Goal: Complete application form

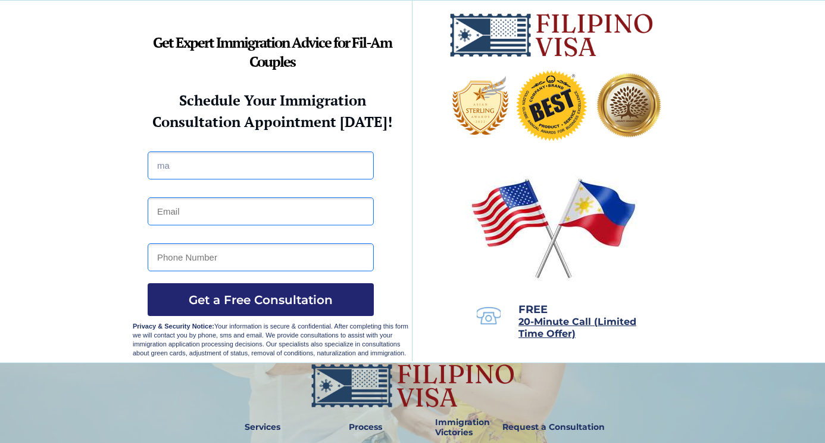
type input "m"
type input "Ma aisha leianne grace algarme"
type input "Leiannegrace21@gmail.com"
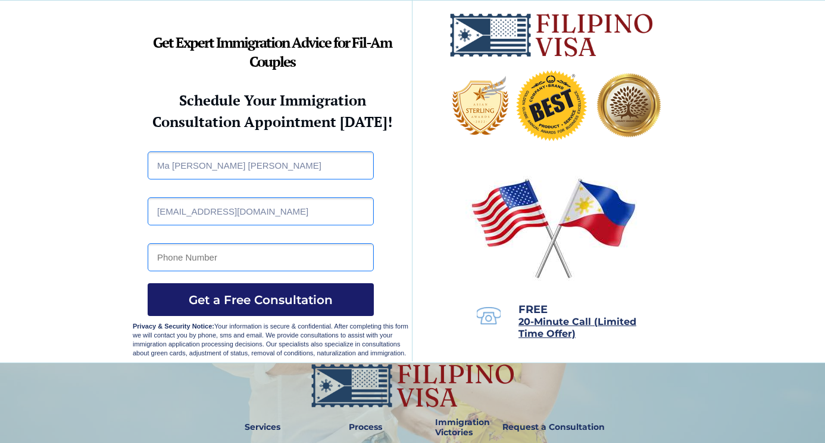
type input "9605459946"
click at [207, 297] on span "Get a Free Consultation" at bounding box center [261, 299] width 226 height 14
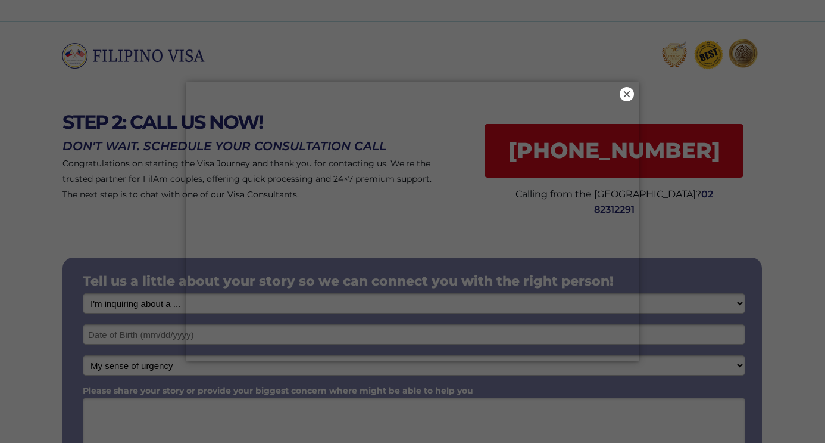
click at [623, 96] on button "×" at bounding box center [627, 94] width 14 height 14
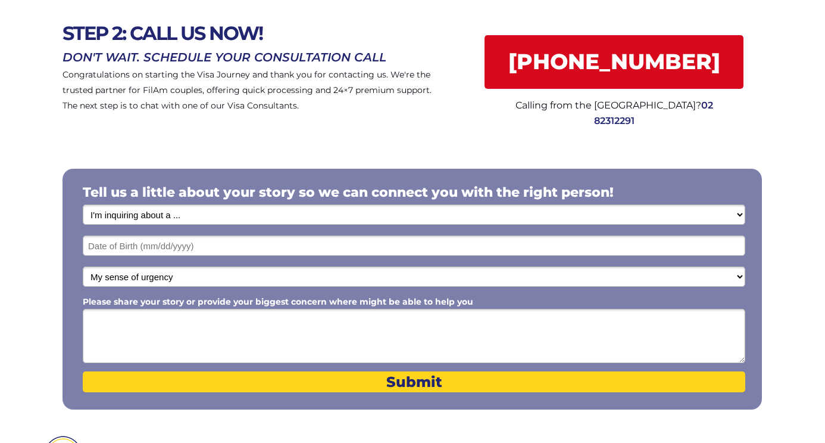
scroll to position [89, 0]
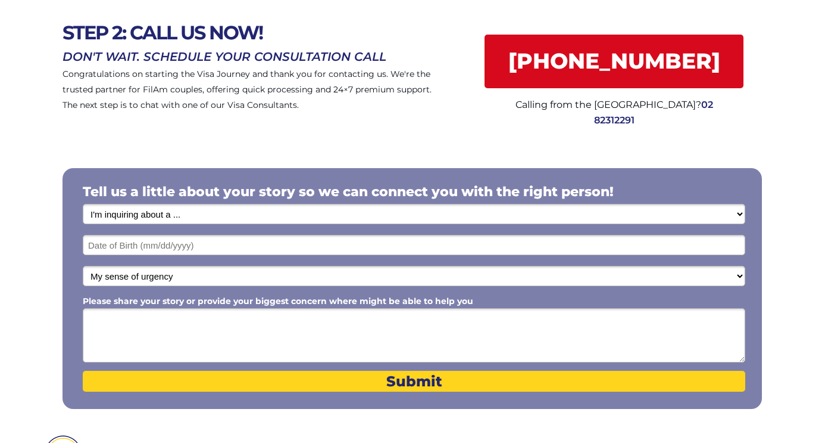
select select "1793"
click at [402, 248] on input "text" at bounding box center [414, 245] width 663 height 20
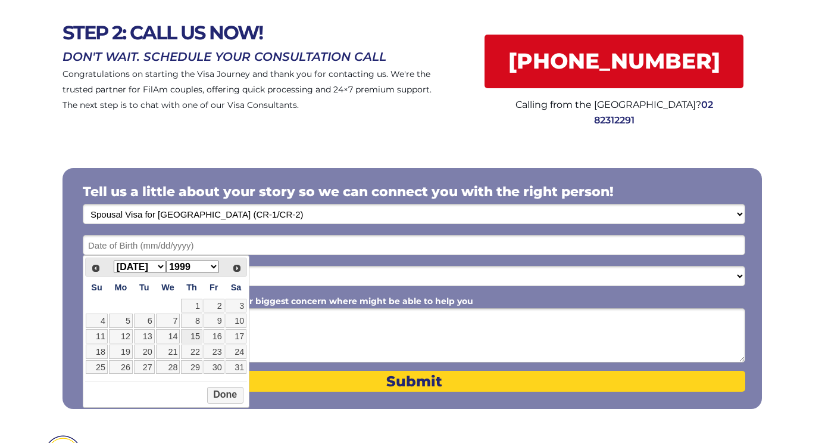
click at [191, 336] on link "15" at bounding box center [191, 336] width 21 height 14
type input "[DATE]"
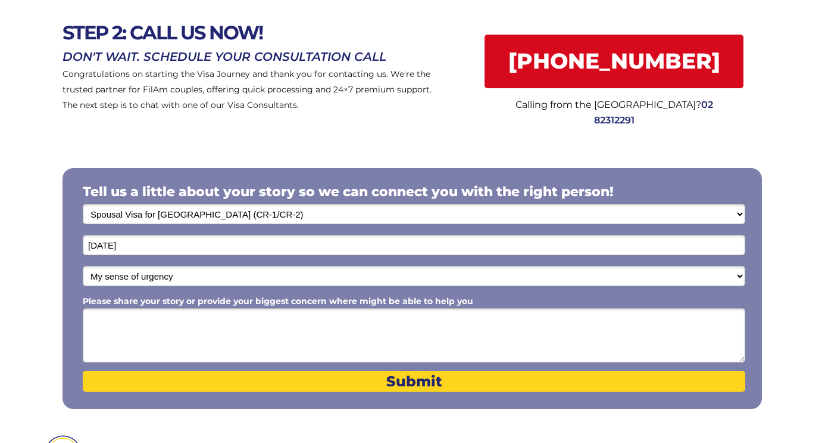
click at [211, 276] on select "My sense of urgency Low Priority - I'm just looking Medium High Priority - I ne…" at bounding box center [414, 276] width 663 height 20
select select "1803"
click at [190, 319] on textarea "Please share your story or provide your biggest concern where might be able to …" at bounding box center [414, 335] width 663 height 54
type textarea "m"
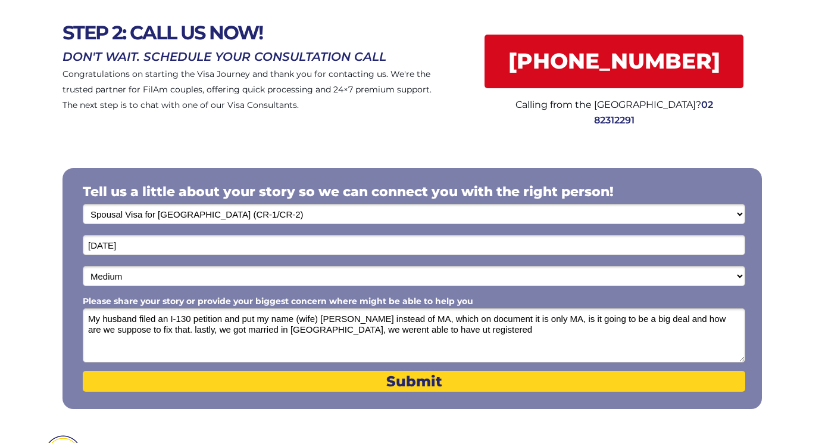
click at [437, 331] on textarea "My husband filed an I-130 petition and put my name (wife) [PERSON_NAME] instead…" at bounding box center [414, 335] width 663 height 54
click at [503, 332] on textarea "My husband filed an I-130 petition and put my name (wife) [PERSON_NAME] instead…" at bounding box center [414, 335] width 663 height 54
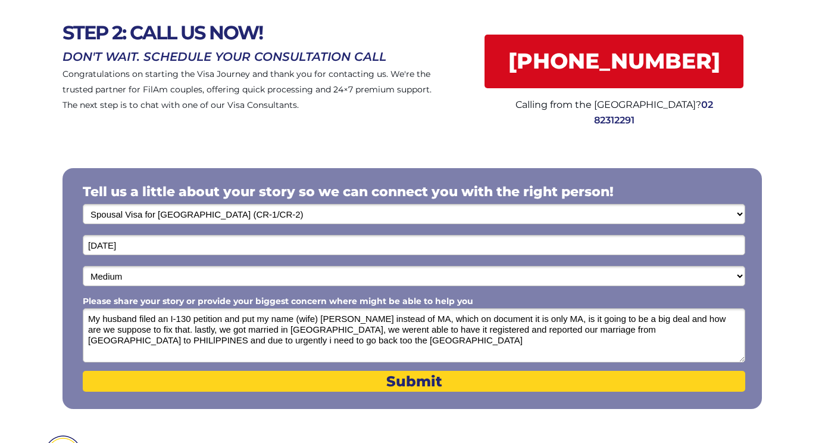
click at [202, 340] on textarea "My husband filed an I-130 petition and put my name (wife) [PERSON_NAME] instead…" at bounding box center [414, 335] width 663 height 54
click at [325, 338] on textarea "My husband filed an I-130 petition and put my name (wife) [PERSON_NAME] instead…" at bounding box center [414, 335] width 663 height 54
click at [306, 339] on textarea "My husband filed an I-130 petition and put my name (wife) [PERSON_NAME] instead…" at bounding box center [414, 335] width 663 height 54
click at [375, 329] on textarea "My husband filed an I-130 petition and put my name (wife) [PERSON_NAME] instead…" at bounding box center [414, 335] width 663 height 54
click at [494, 339] on textarea "My husband filed an I-130 petition and put my name (wife) [PERSON_NAME] instead…" at bounding box center [414, 335] width 663 height 54
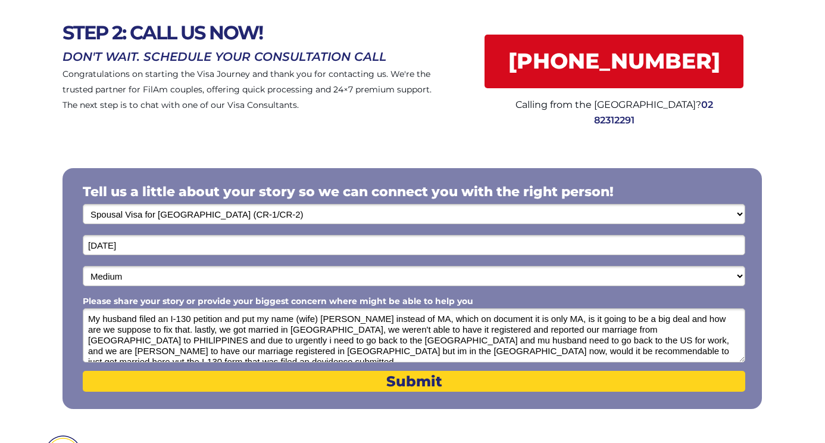
click at [529, 341] on textarea "My husband filed an I-130 petition and put my name (wife) [PERSON_NAME] instead…" at bounding box center [414, 335] width 663 height 54
click at [529, 353] on textarea "My husband filed an I-130 petition and put my name (wife) [PERSON_NAME] instead…" at bounding box center [414, 335] width 663 height 54
click at [615, 350] on textarea "My husband filed an I-130 petition and put my name (wife) [PERSON_NAME] instead…" at bounding box center [414, 335] width 663 height 54
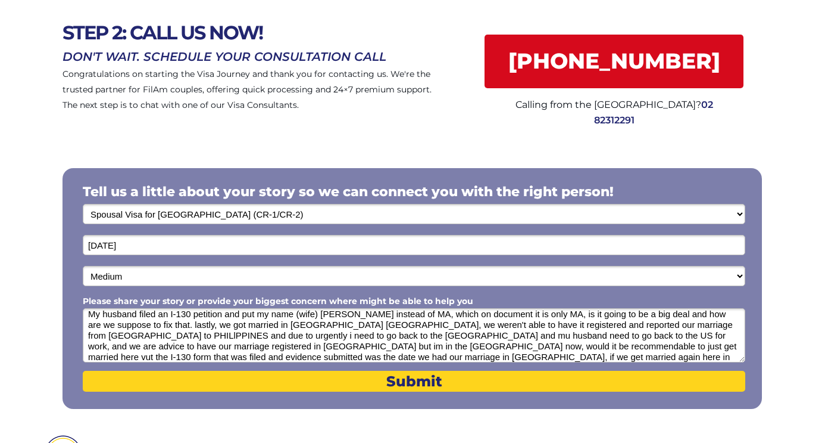
click at [174, 349] on textarea "My husband filed an I-130 petition and put my name (wife) [PERSON_NAME] instead…" at bounding box center [414, 335] width 663 height 54
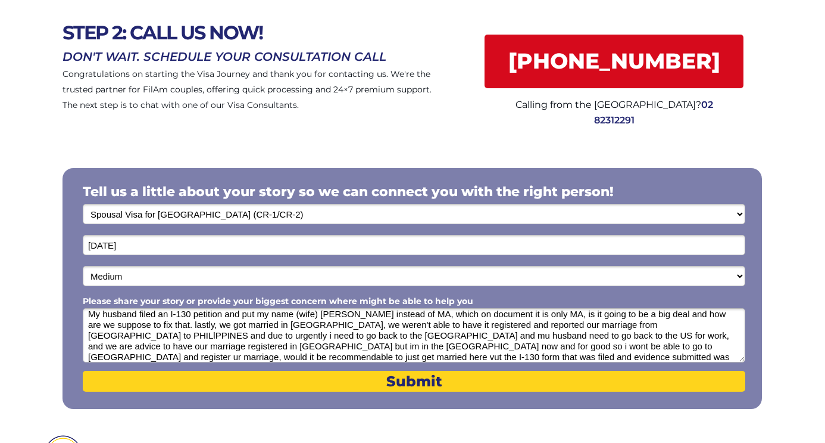
click at [117, 345] on textarea "My husband filed an I-130 petition and put my name (wife) [PERSON_NAME] instead…" at bounding box center [414, 335] width 663 height 54
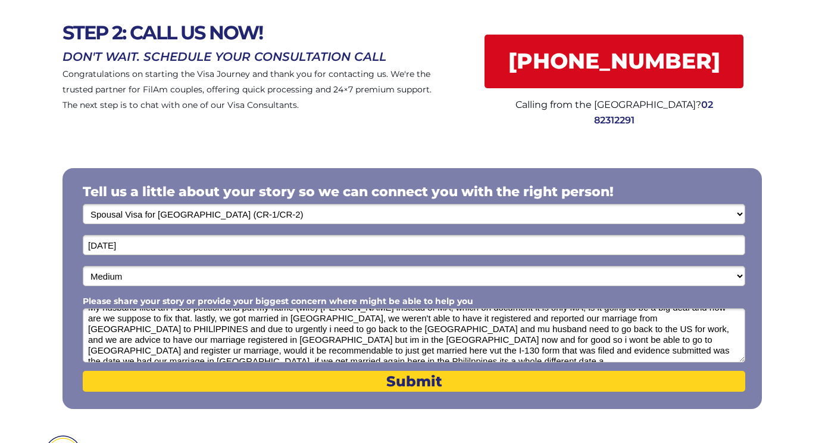
scroll to position [11, 0]
click at [590, 349] on textarea "My husband filed an I-130 petition and put my name (wife) [PERSON_NAME] instead…" at bounding box center [414, 335] width 663 height 54
click at [685, 339] on textarea "My husband filed an I-130 petition and put my name (wife) [PERSON_NAME] instead…" at bounding box center [414, 335] width 663 height 54
click at [727, 356] on textarea "My husband filed an I-130 petition and put my name (wife) [PERSON_NAME] instead…" at bounding box center [414, 335] width 663 height 54
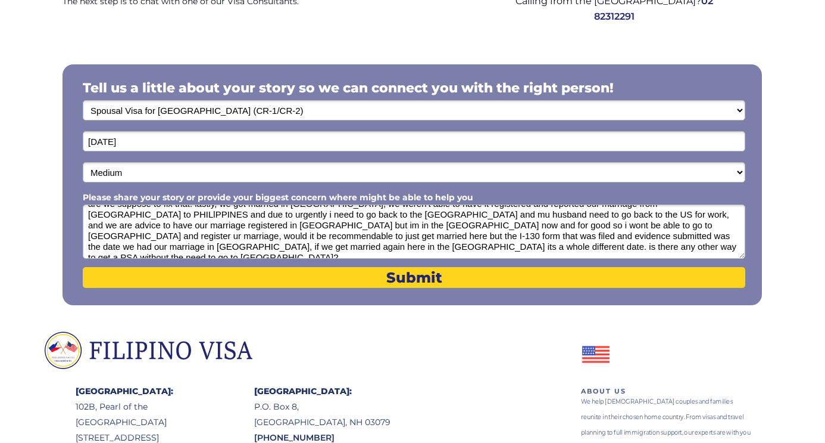
scroll to position [21, 0]
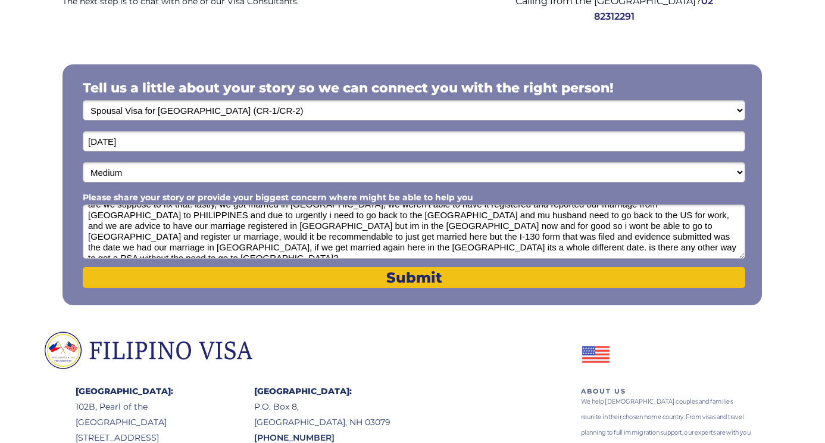
type textarea "My husband filed an I-130 petition and put my name (wife) [PERSON_NAME] instead…"
click at [516, 278] on span "Submit" at bounding box center [414, 277] width 663 height 17
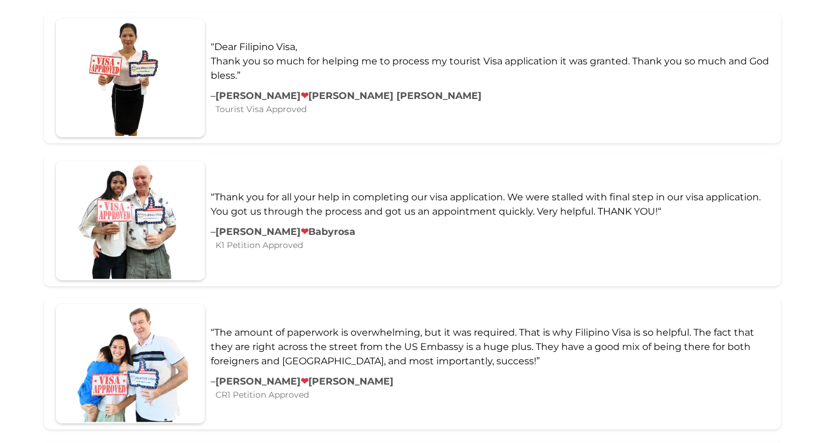
scroll to position [922, 0]
